Goal: Task Accomplishment & Management: Use online tool/utility

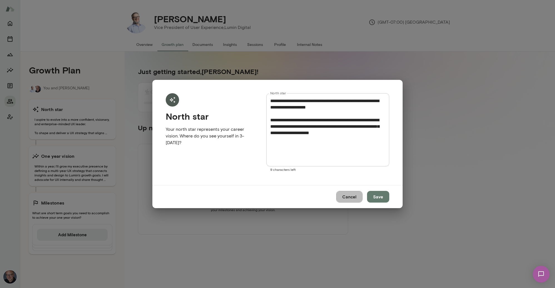
click at [355, 198] on button "Cancel" at bounding box center [349, 197] width 26 height 12
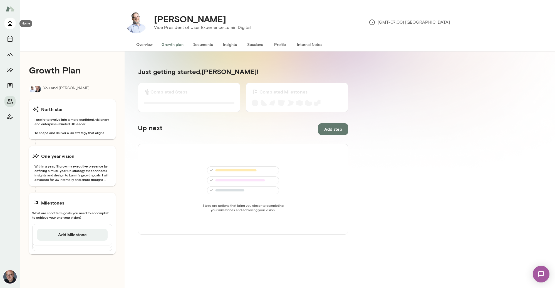
click at [14, 20] on button "Home" at bounding box center [9, 23] width 11 height 11
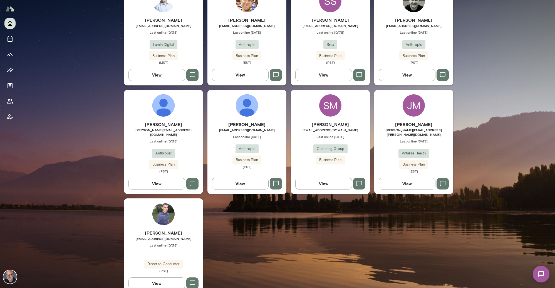
scroll to position [302, 0]
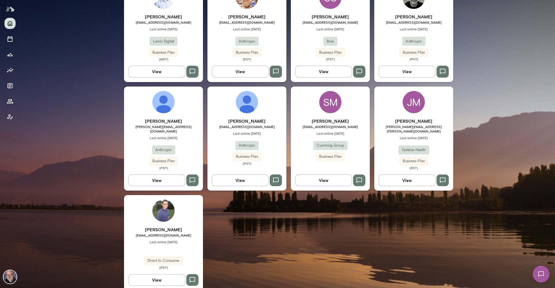
click at [342, 124] on span "[EMAIL_ADDRESS][DOMAIN_NAME]" at bounding box center [330, 126] width 79 height 4
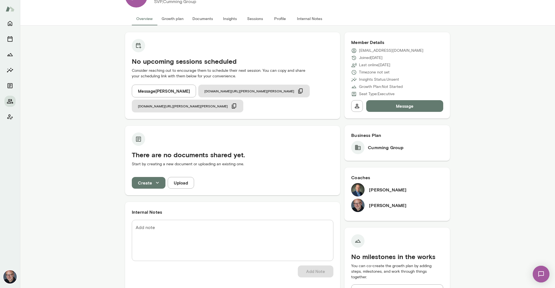
scroll to position [24, 0]
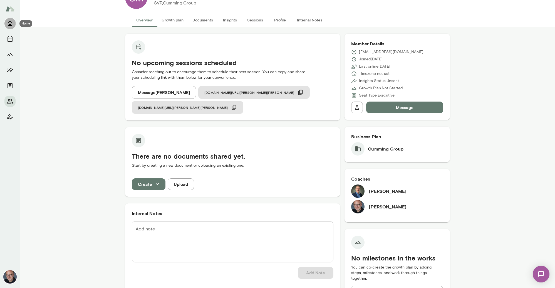
click at [11, 21] on icon "Home" at bounding box center [10, 23] width 7 height 7
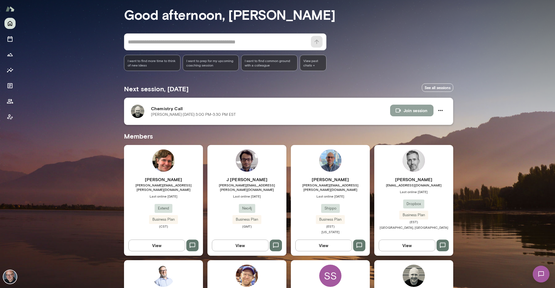
click at [413, 110] on button "Join session" at bounding box center [411, 111] width 43 height 12
